Goal: Information Seeking & Learning: Learn about a topic

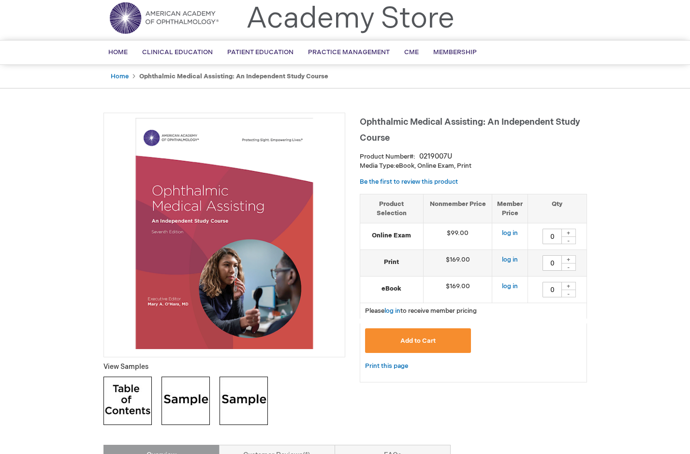
scroll to position [193, 0]
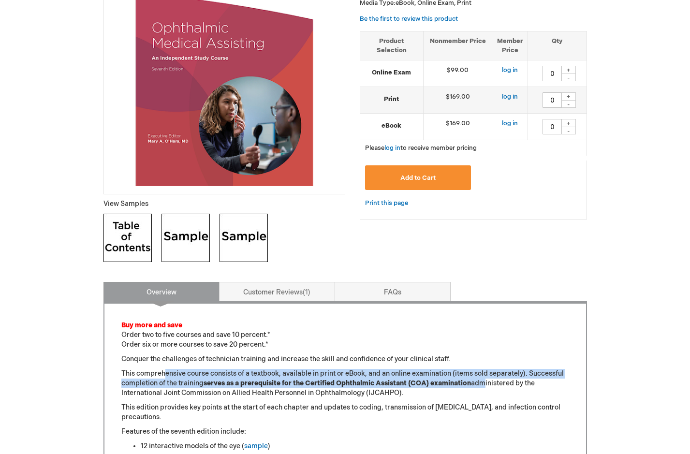
drag, startPoint x: 165, startPoint y: 377, endPoint x: 482, endPoint y: 386, distance: 316.4
click at [482, 386] on p "This comprehensive course consists of a textbook, available in print or eBook, …" at bounding box center [345, 383] width 448 height 29
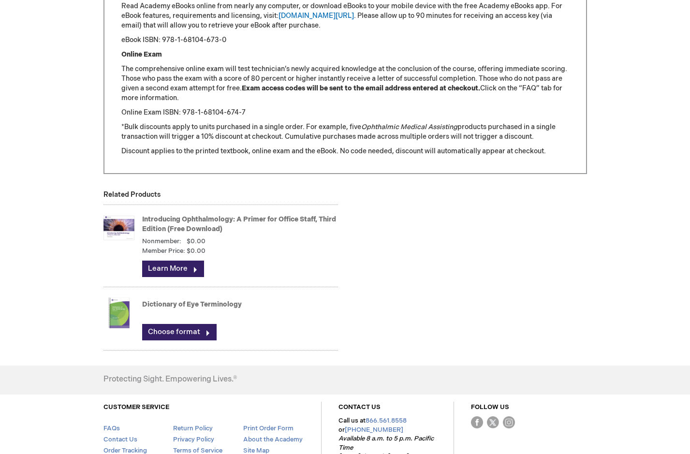
scroll to position [1288, 0]
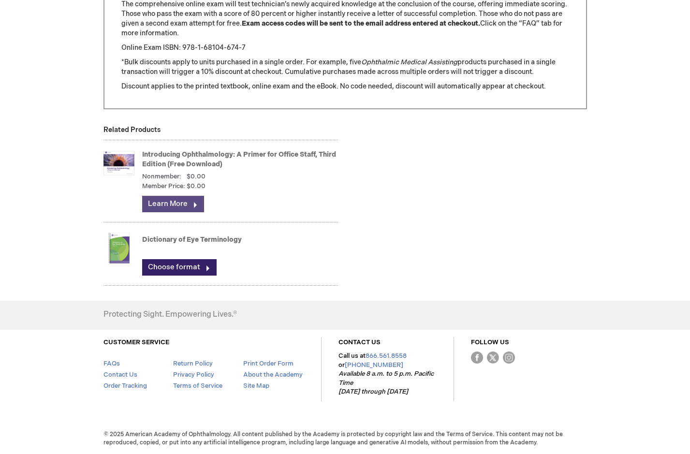
click at [158, 199] on link "Learn More" at bounding box center [173, 204] width 62 height 16
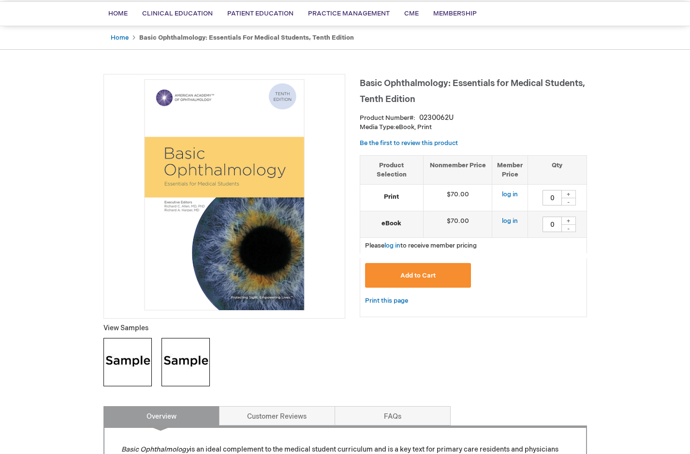
scroll to position [48, 0]
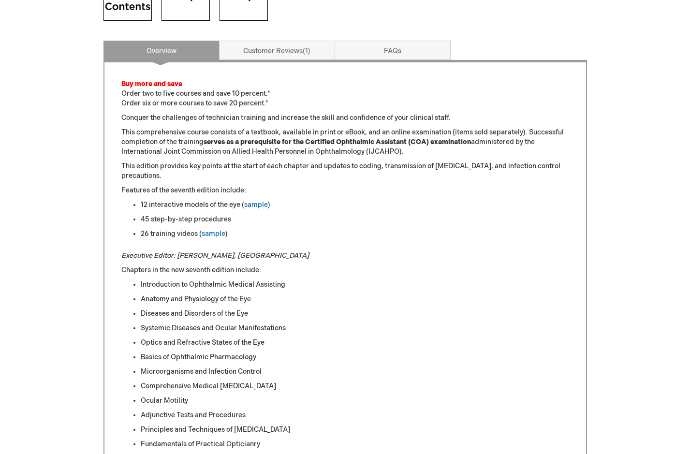
scroll to position [435, 0]
drag, startPoint x: 390, startPoint y: 141, endPoint x: 445, endPoint y: 141, distance: 55.1
click at [445, 141] on strong "serves as a prerequisite for the Certified Ophthalmic Assistant (COA) examinati…" at bounding box center [337, 141] width 267 height 8
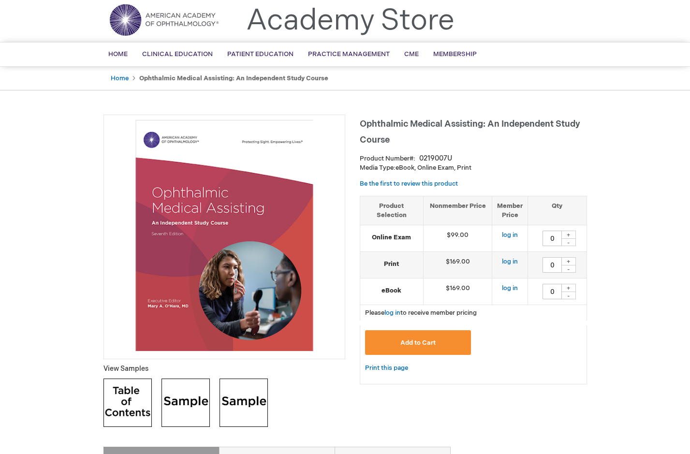
scroll to position [0, 0]
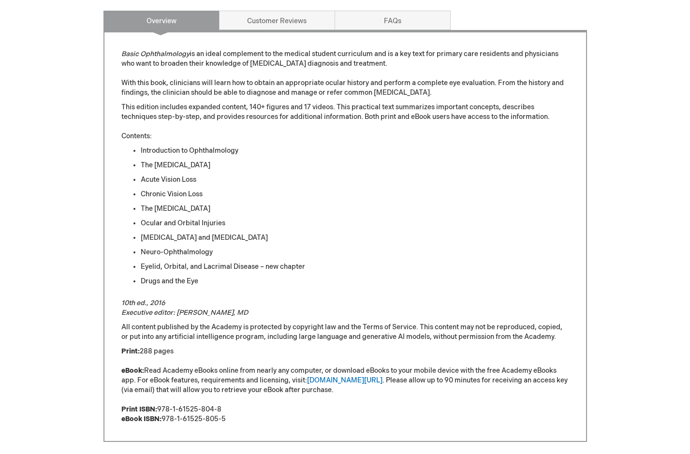
scroll to position [387, 0]
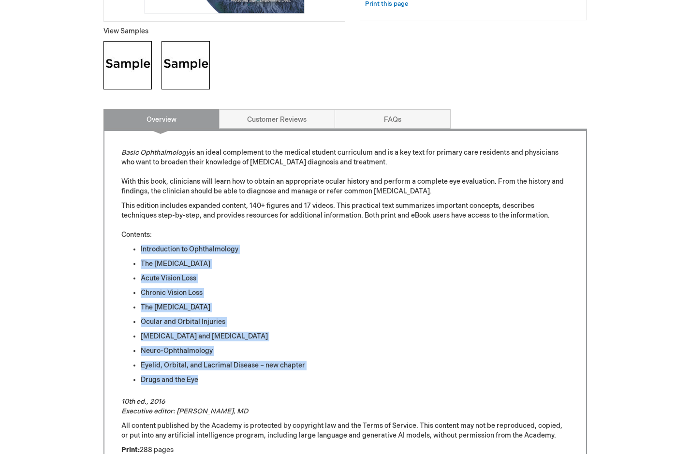
drag, startPoint x: 135, startPoint y: 243, endPoint x: 186, endPoint y: 298, distance: 74.9
click at [216, 377] on div "Basic Ophthalmology is an ideal complement to the medical student curriculum an…" at bounding box center [345, 335] width 448 height 375
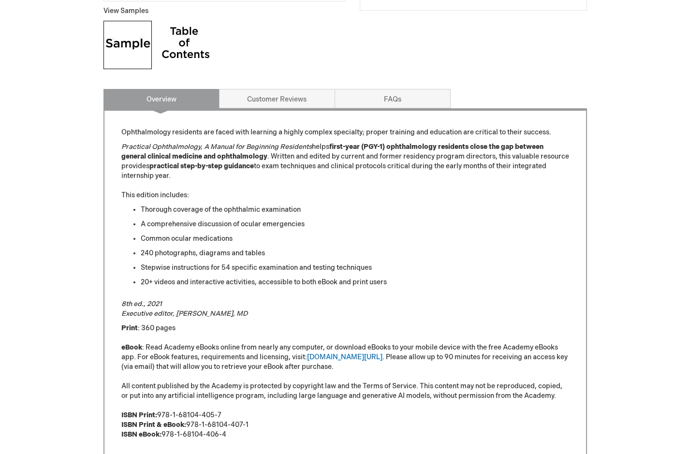
scroll to position [387, 0]
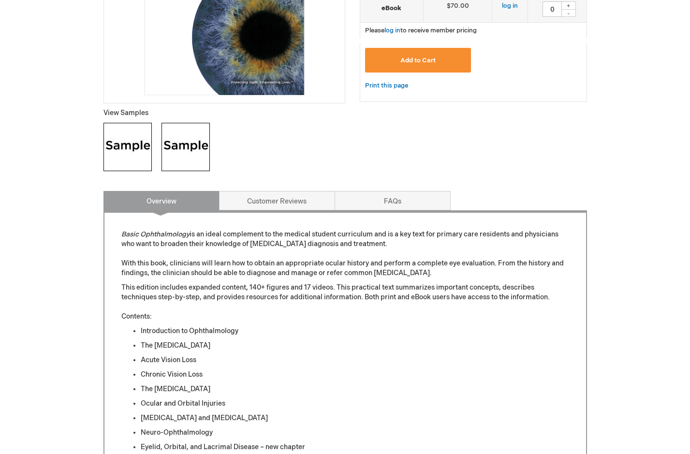
scroll to position [290, 0]
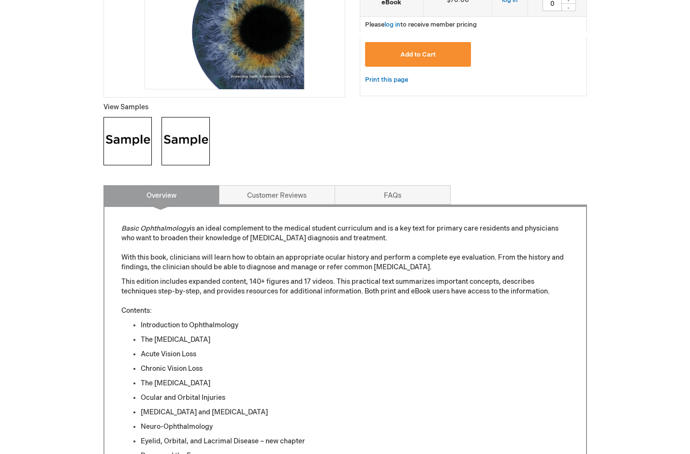
click at [145, 152] on img at bounding box center [127, 141] width 48 height 48
click at [166, 139] on img at bounding box center [186, 141] width 48 height 48
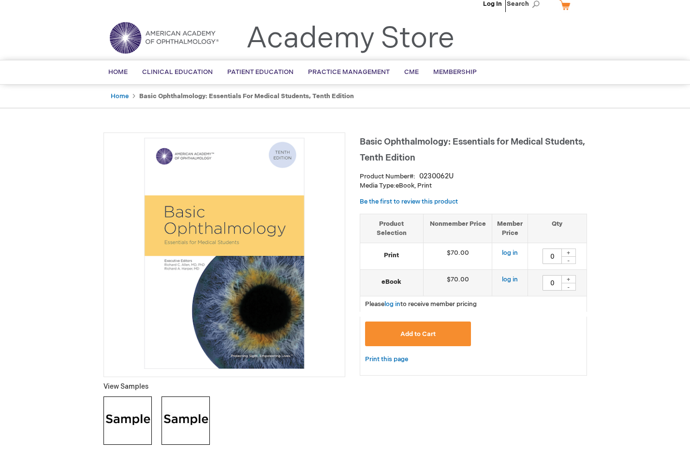
scroll to position [0, 0]
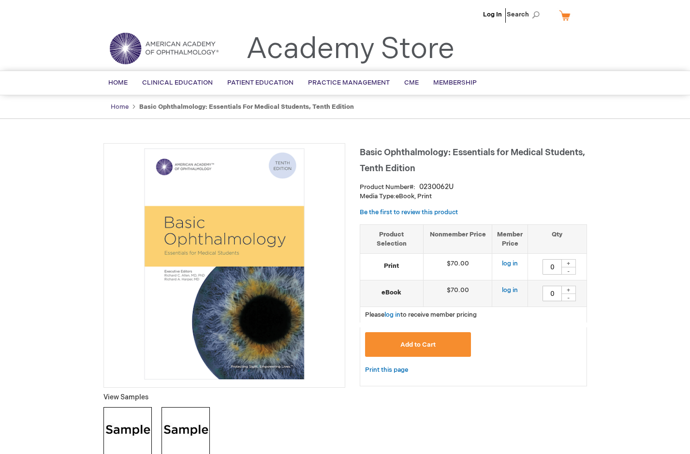
click at [120, 108] on link "Home" at bounding box center [120, 107] width 18 height 8
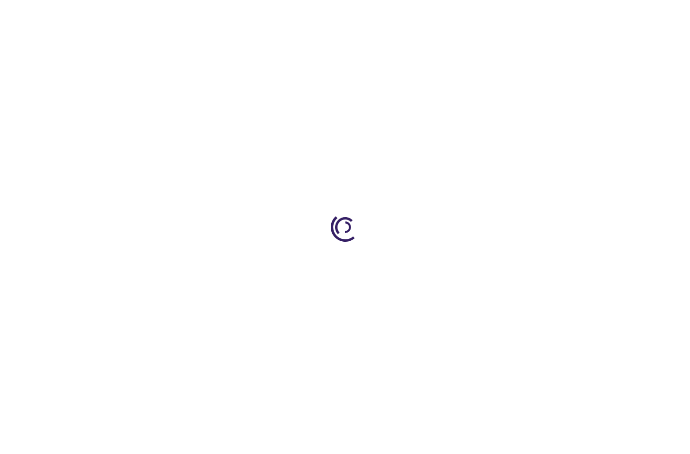
type input "0"
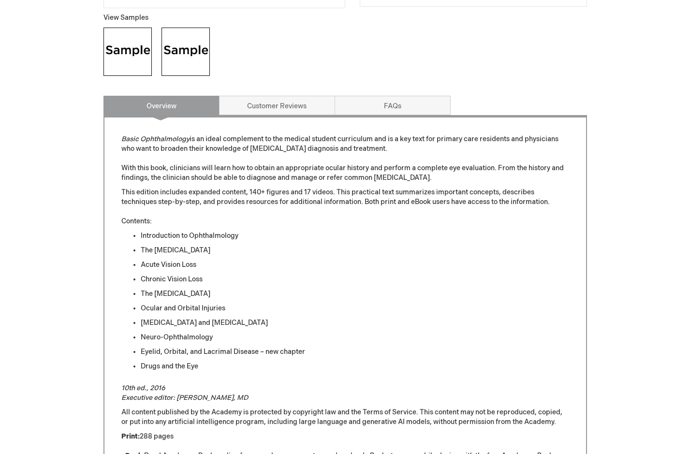
scroll to position [339, 0]
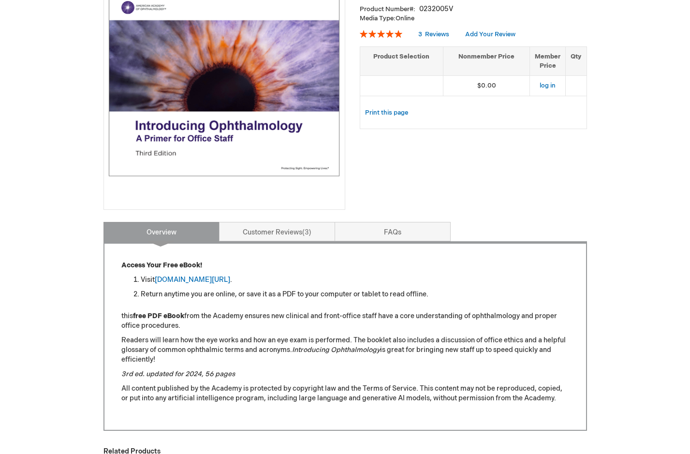
scroll to position [242, 0]
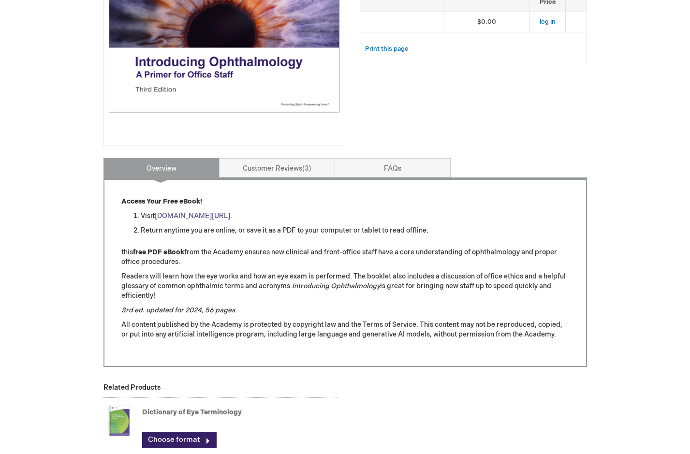
click at [213, 215] on link "[DOMAIN_NAME][URL]" at bounding box center [192, 216] width 75 height 8
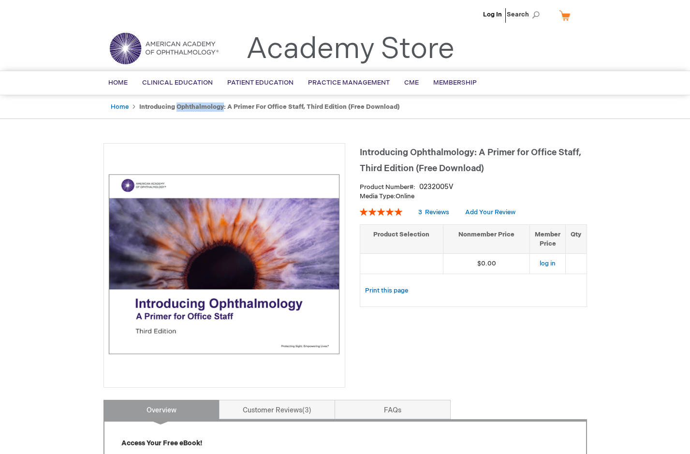
drag, startPoint x: 177, startPoint y: 107, endPoint x: 222, endPoint y: 110, distance: 45.6
click at [222, 110] on strong "Introducing Ophthalmology: A Primer for Office Staff, Third Edition (Free Downl…" at bounding box center [269, 107] width 261 height 8
copy strong "Ophthalmology"
click at [120, 106] on link "Home" at bounding box center [120, 107] width 18 height 8
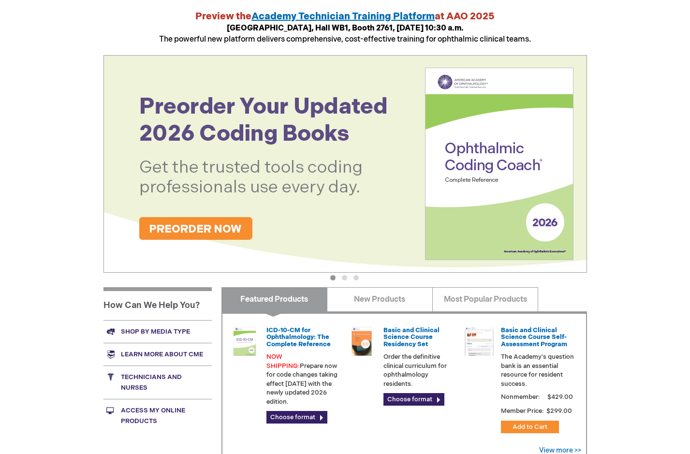
scroll to position [273, 0]
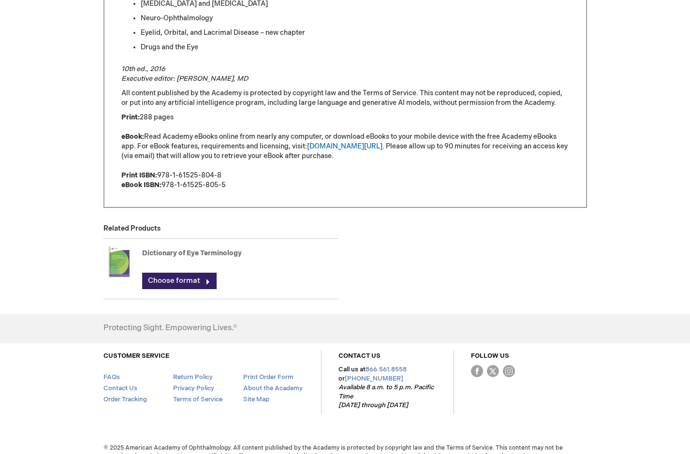
scroll to position [712, 0]
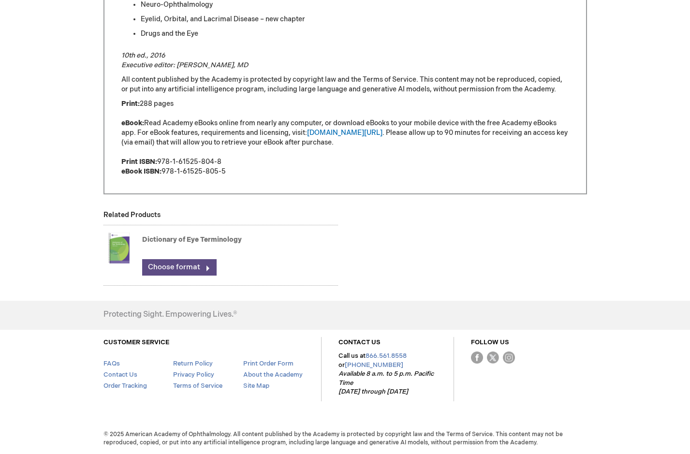
click at [184, 264] on link "Choose format" at bounding box center [179, 267] width 74 height 16
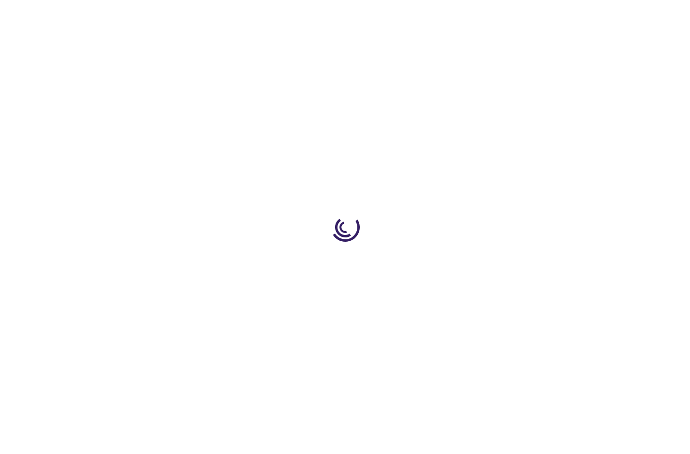
type input "0"
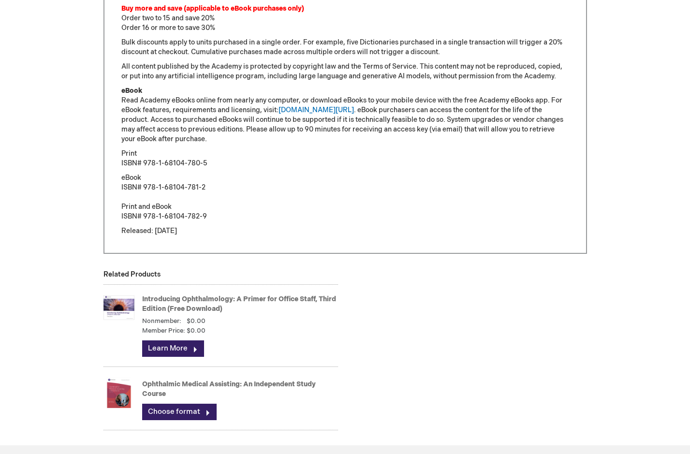
scroll to position [841, 0]
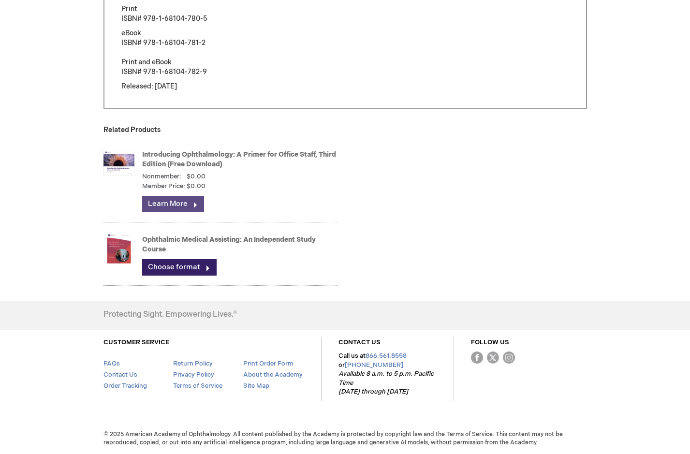
click at [167, 203] on link "Learn More" at bounding box center [173, 204] width 62 height 16
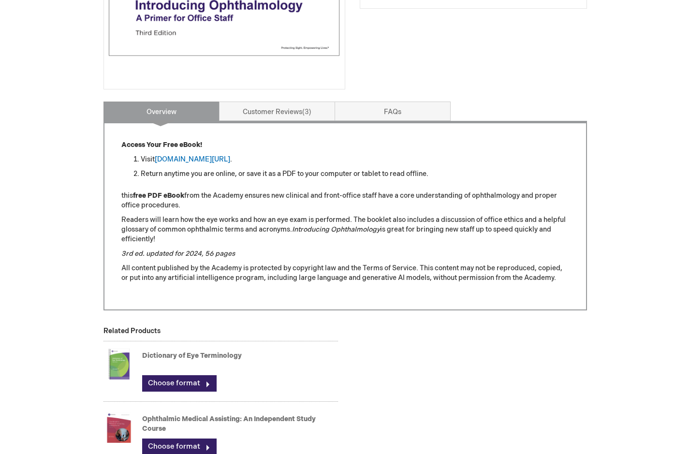
scroll to position [290, 0]
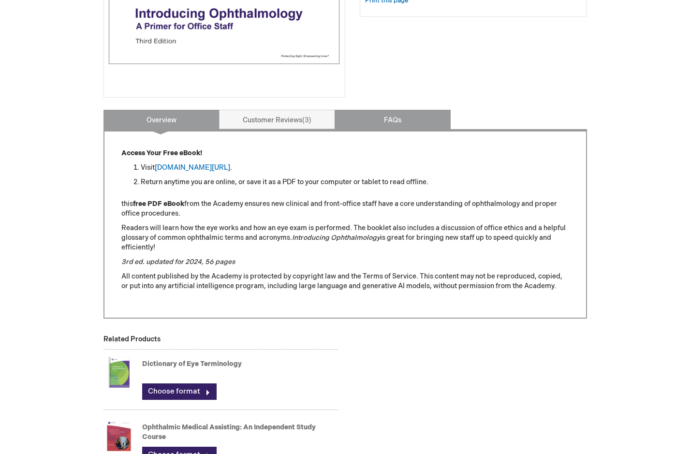
click at [392, 116] on link "FAQs" at bounding box center [393, 119] width 116 height 19
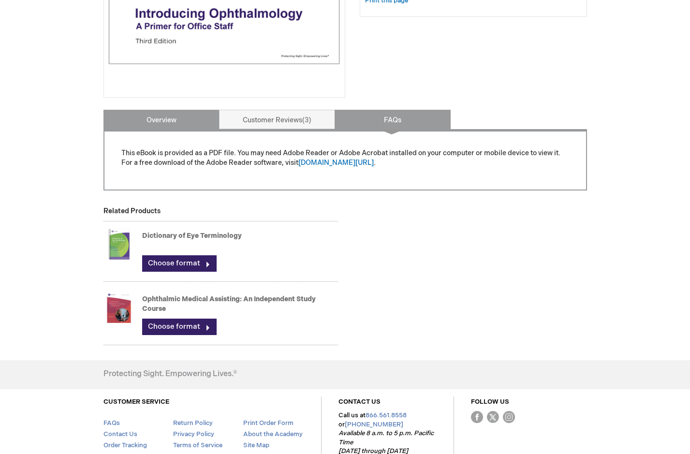
drag, startPoint x: 172, startPoint y: 123, endPoint x: 179, endPoint y: 125, distance: 7.5
click at [172, 122] on link "Overview" at bounding box center [161, 119] width 116 height 19
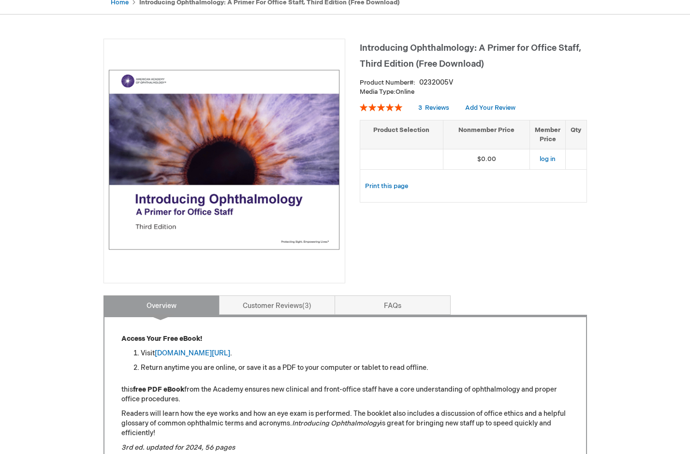
scroll to position [97, 0]
